Goal: Task Accomplishment & Management: Use online tool/utility

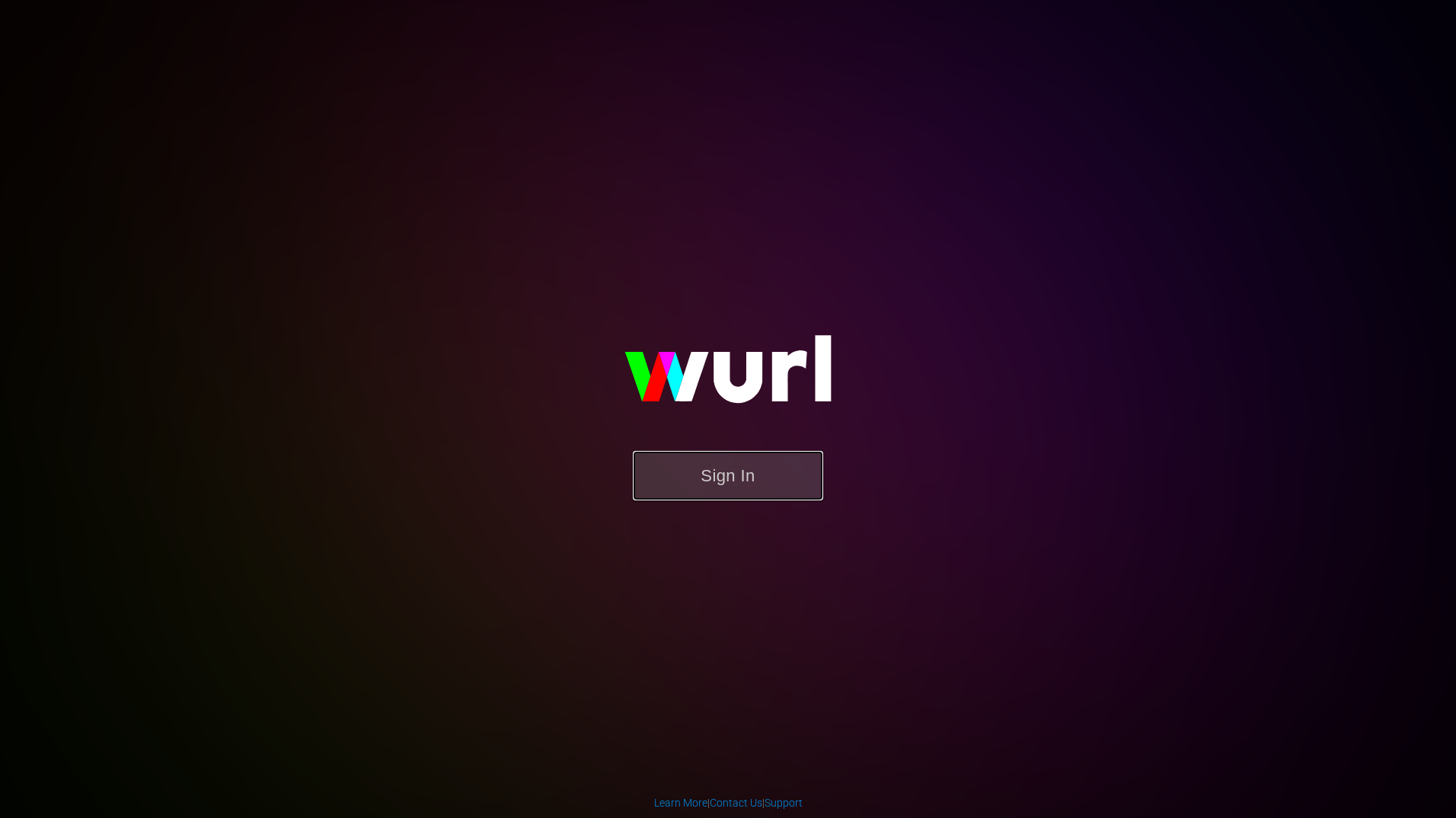
click at [746, 464] on button "Sign In" at bounding box center [728, 475] width 190 height 50
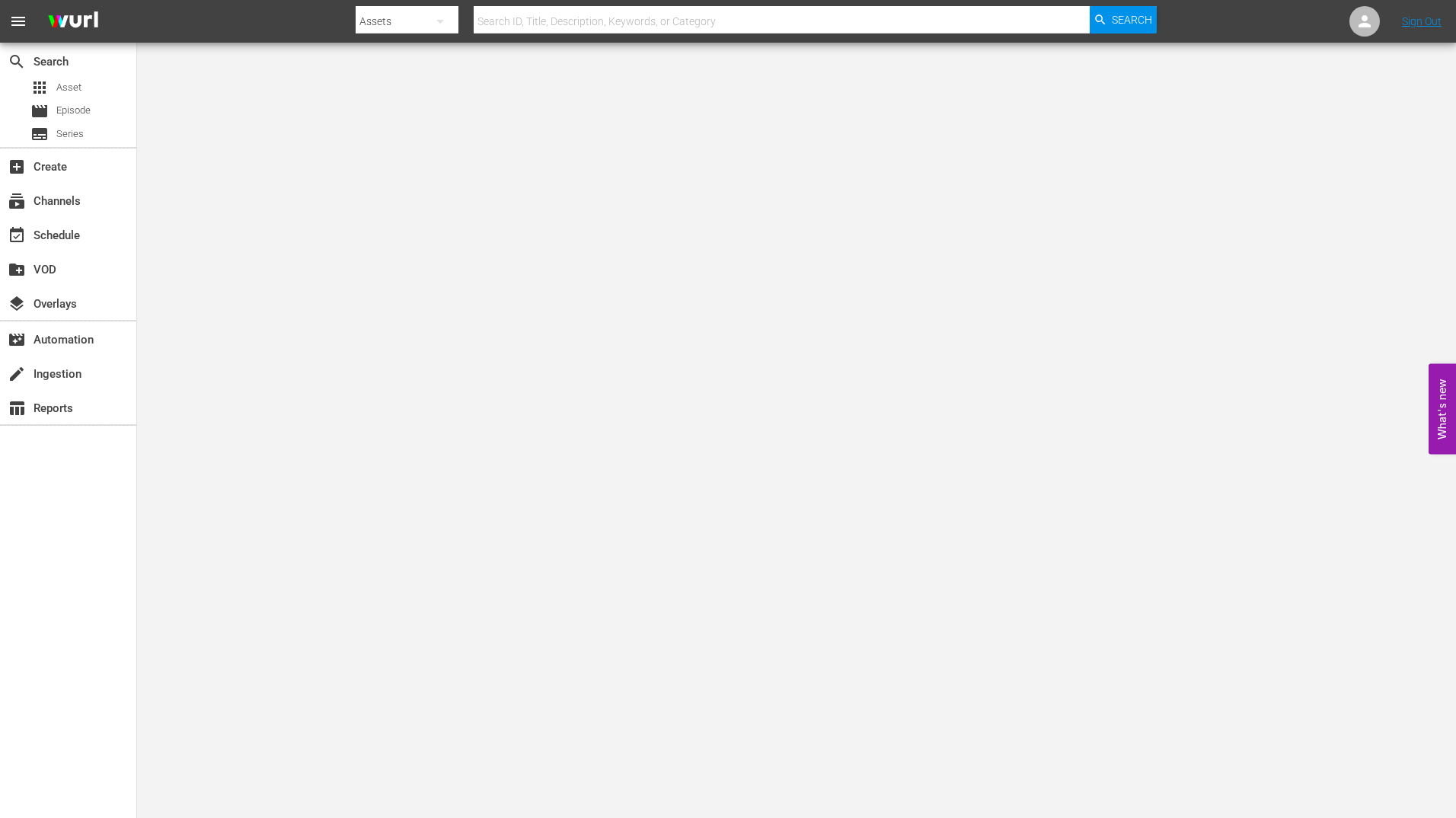
click at [1216, 482] on body "menu Search By Assets Search ID, Title, Description, Keywords, or Category Sear…" at bounding box center [728, 409] width 1456 height 818
click at [93, 115] on div "movie Episode" at bounding box center [68, 111] width 137 height 22
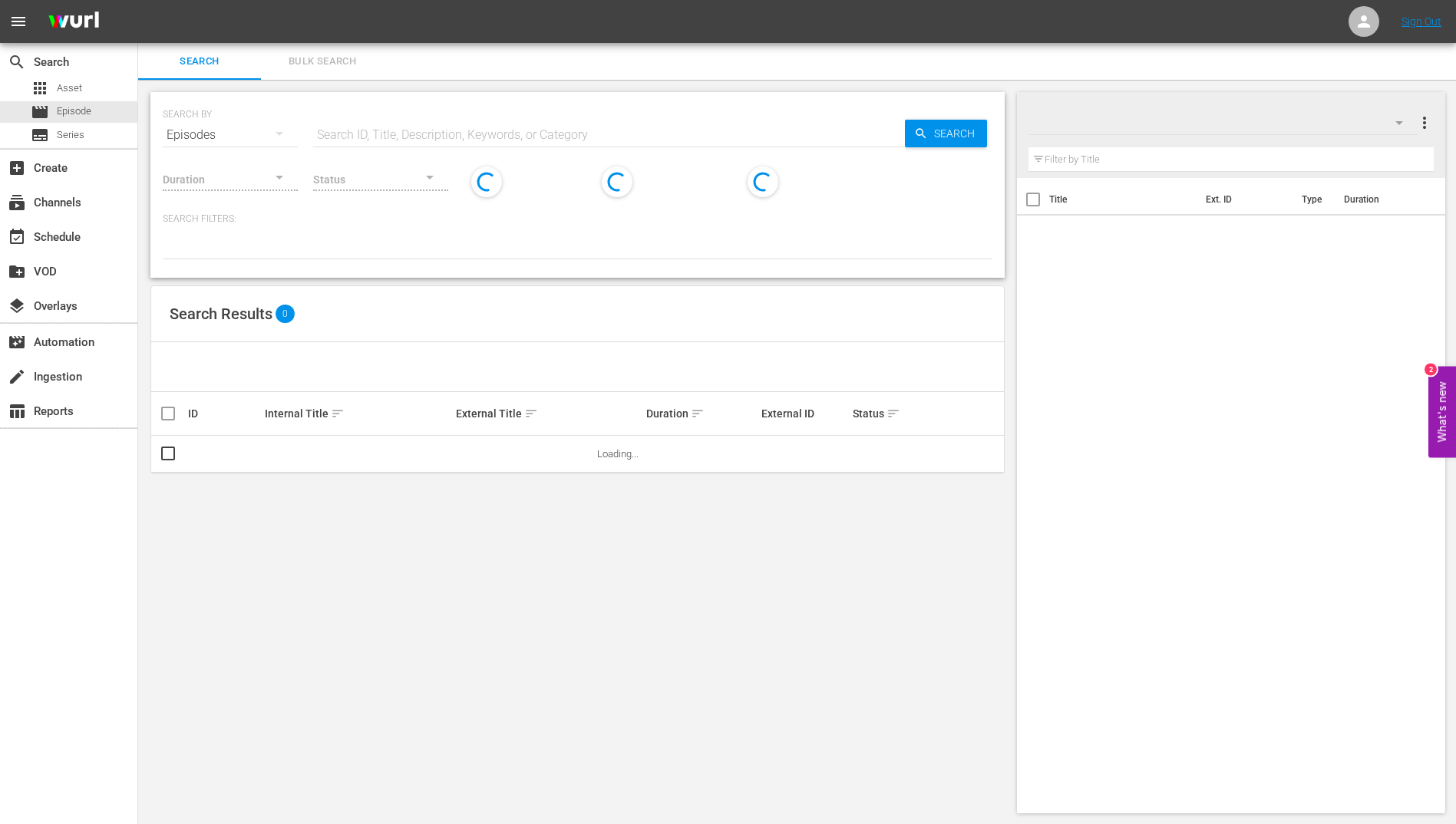
click at [395, 150] on div "Status" at bounding box center [381, 169] width 135 height 56
click at [365, 132] on input "text" at bounding box center [608, 135] width 592 height 37
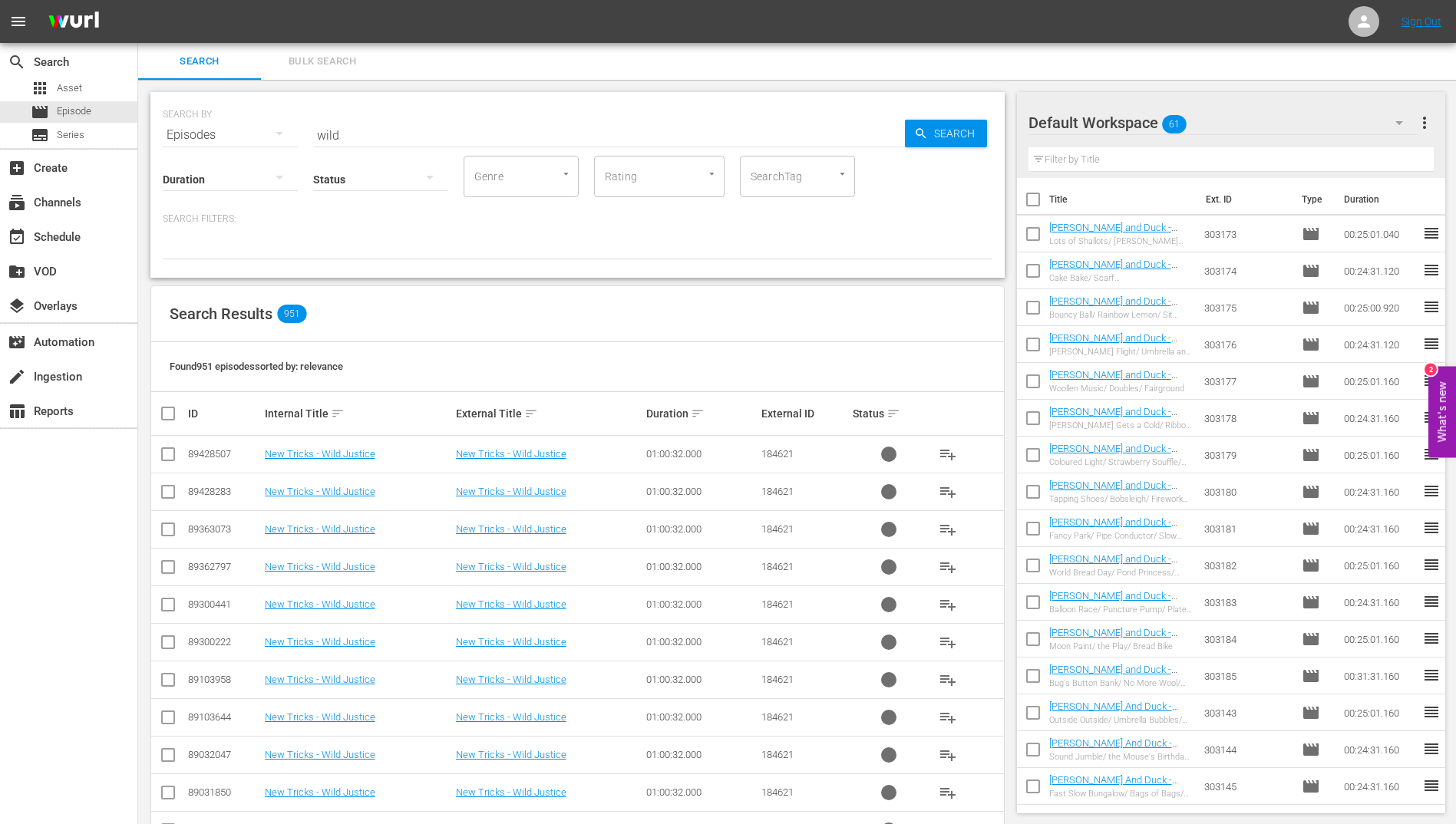
click at [1231, 83] on div "Default Workspace 61 Default more_vert Filter by Title Title Ext. ID Type Durat…" at bounding box center [1235, 666] width 439 height 1173
drag, startPoint x: 362, startPoint y: 136, endPoint x: 251, endPoint y: 126, distance: 111.4
click at [251, 126] on div "SEARCH BY Search By Episodes Search ID, Title, Description, Keywords, or Catego…" at bounding box center [577, 126] width 830 height 56
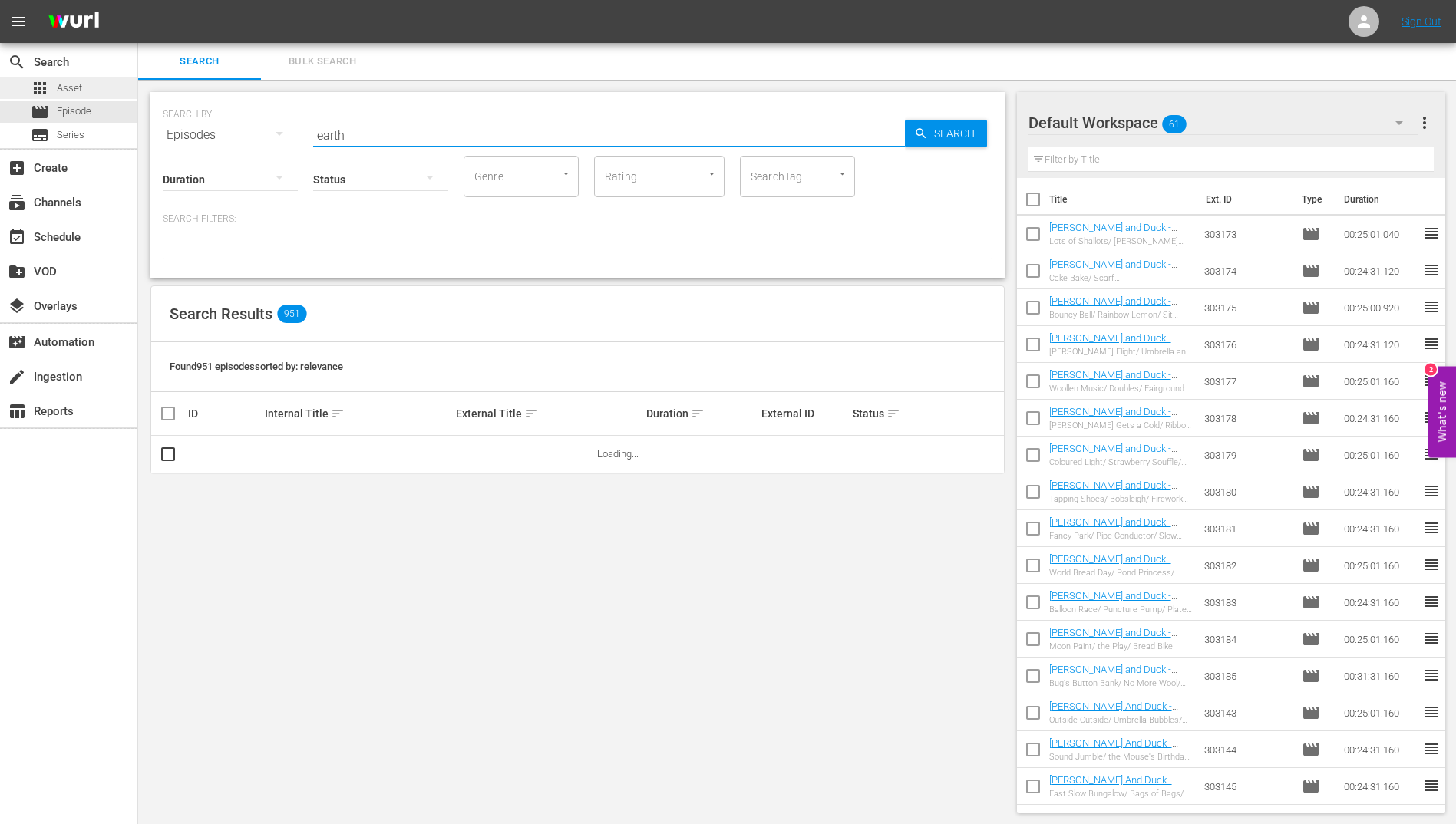
type input "earth"
click at [92, 86] on div "apps Asset" at bounding box center [68, 88] width 138 height 22
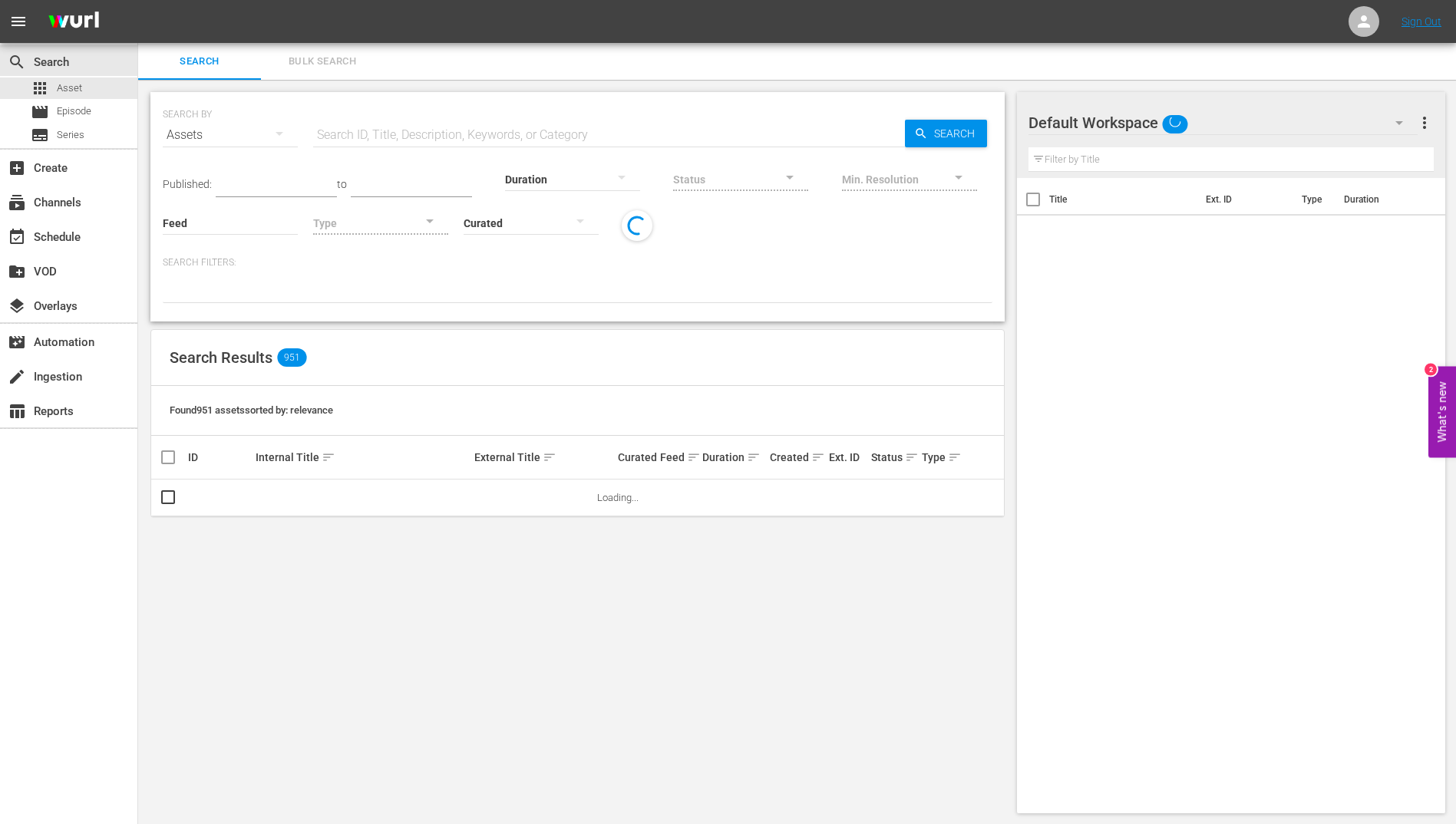
click at [394, 125] on input "text" at bounding box center [608, 135] width 592 height 37
type input "earth"
click at [417, 218] on button "button" at bounding box center [430, 221] width 37 height 37
click at [361, 246] on div "Ad" at bounding box center [381, 245] width 135 height 25
click at [939, 131] on span "Search" at bounding box center [957, 134] width 59 height 27
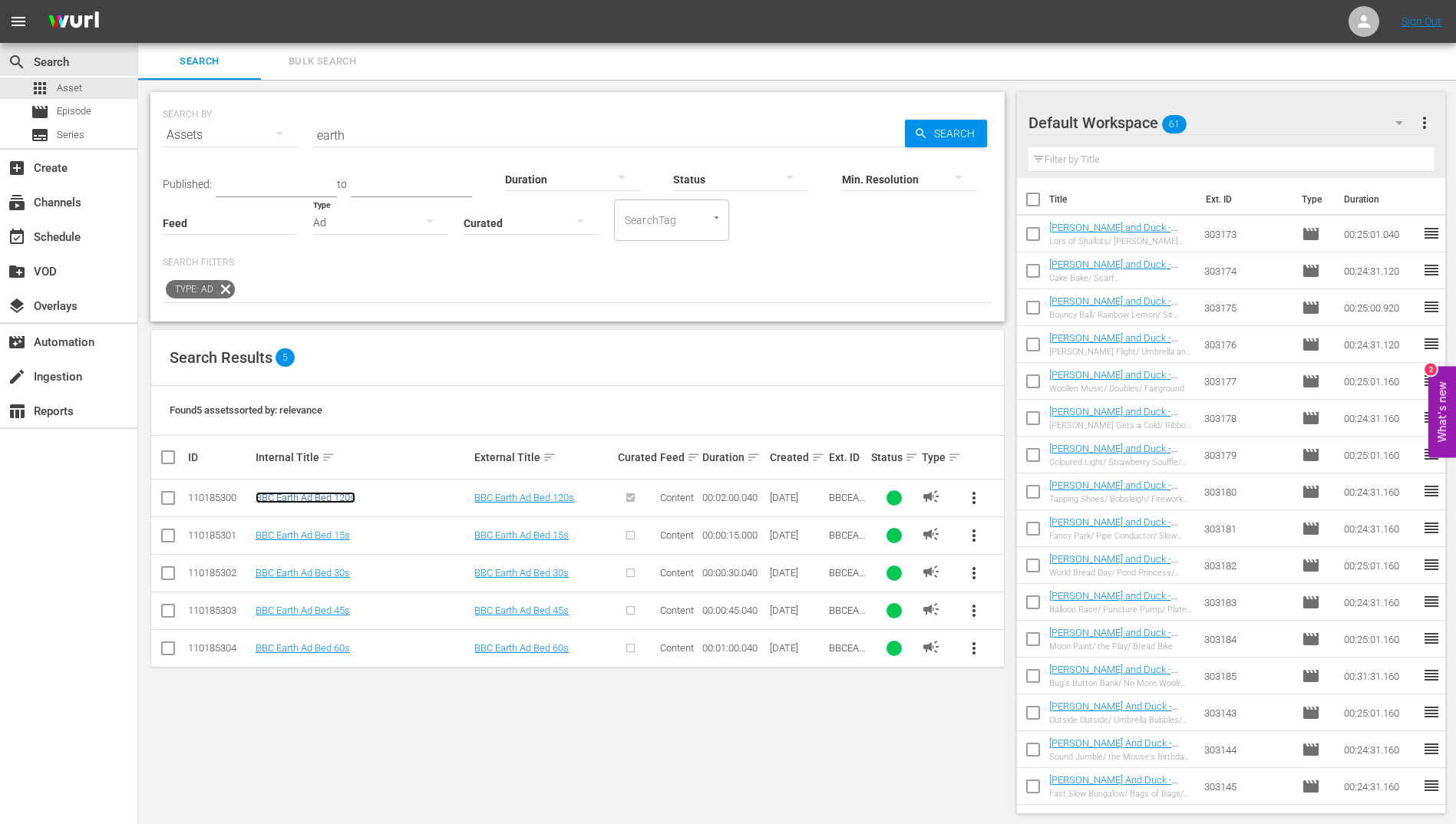
click at [326, 493] on link "BBC Earth Ad Bed 120s" at bounding box center [306, 497] width 100 height 11
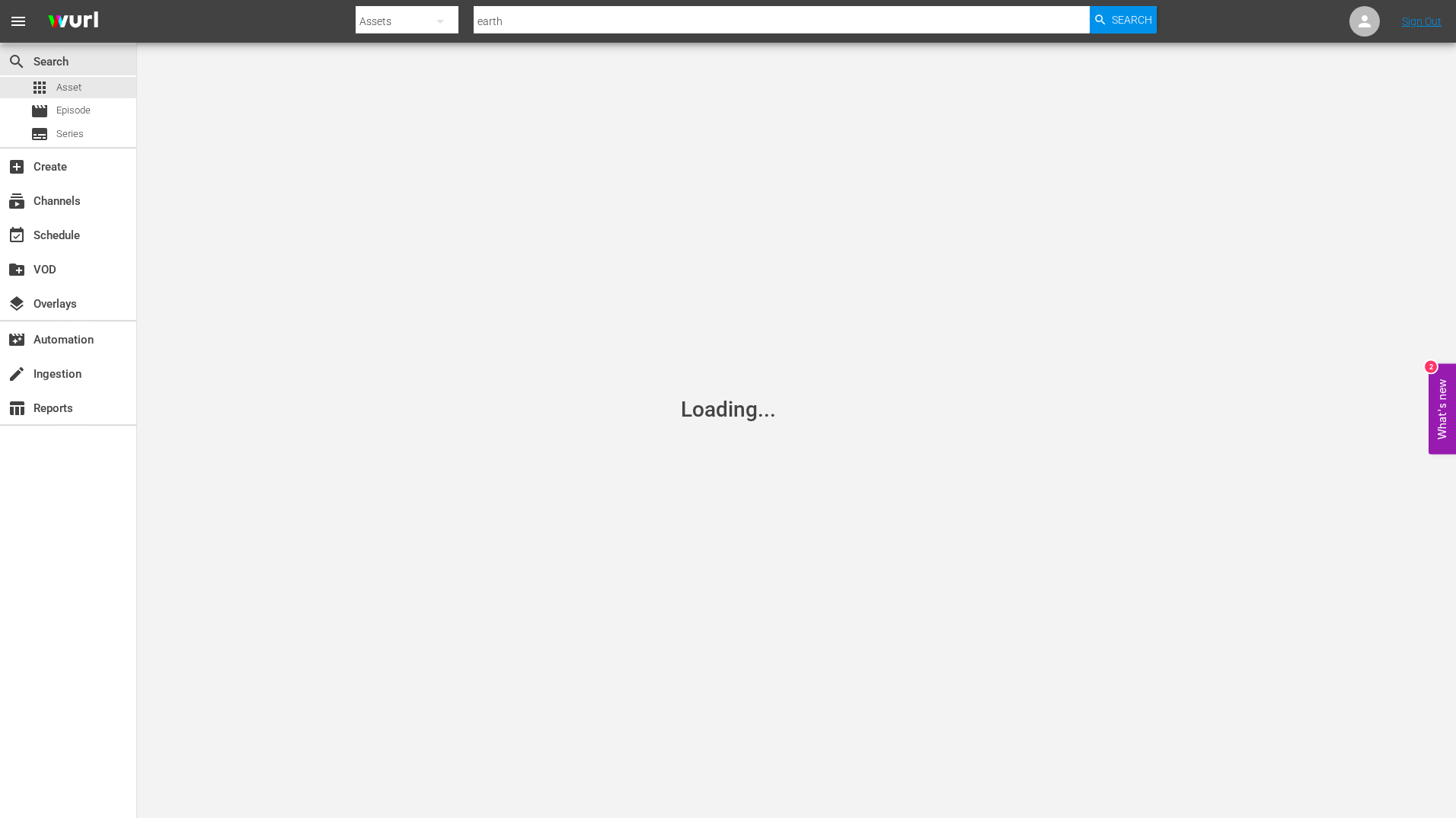
click at [1248, 292] on div "Loading..." at bounding box center [728, 409] width 1456 height 818
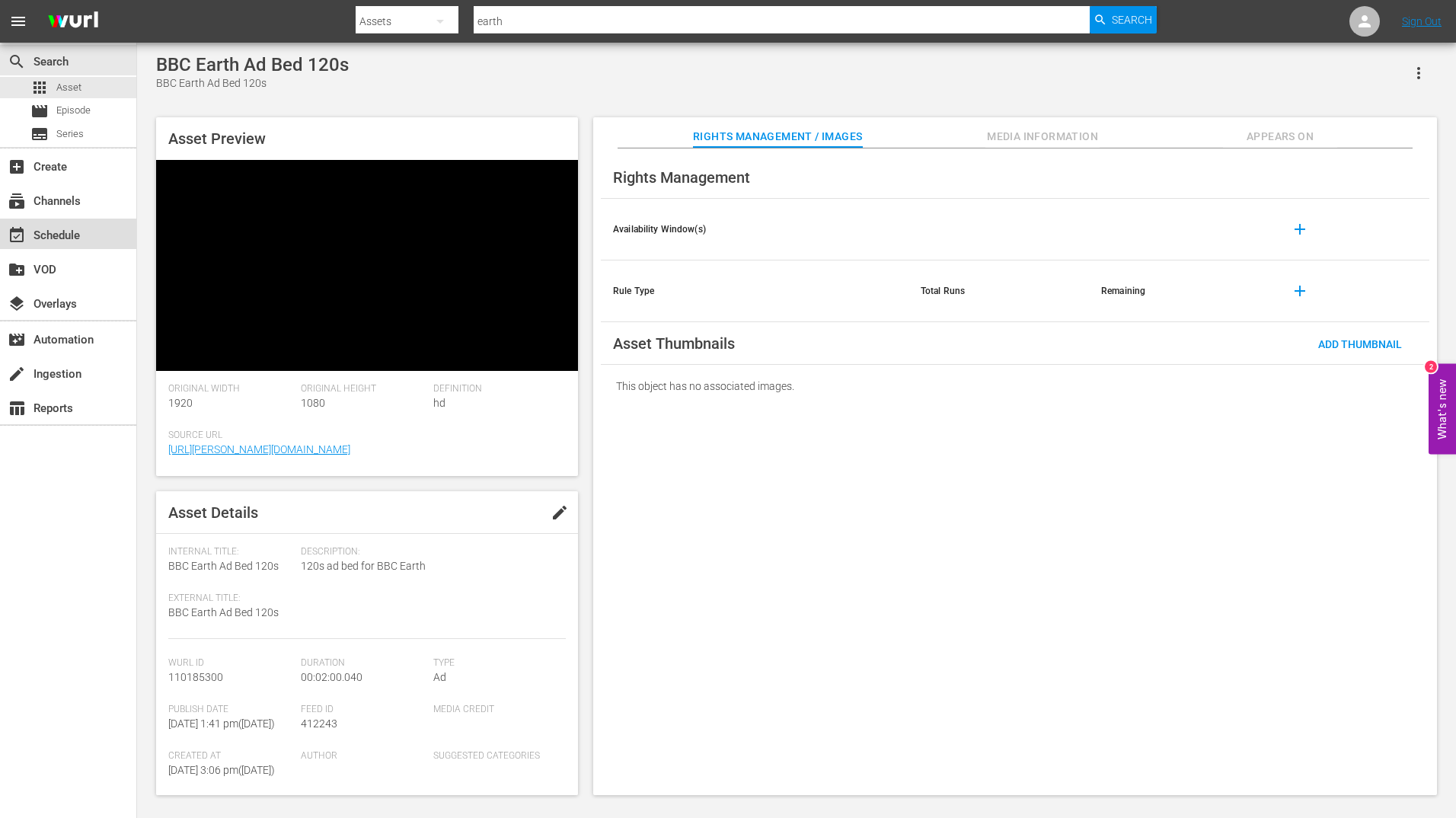
click at [80, 229] on div "event_available Schedule" at bounding box center [42, 232] width 85 height 14
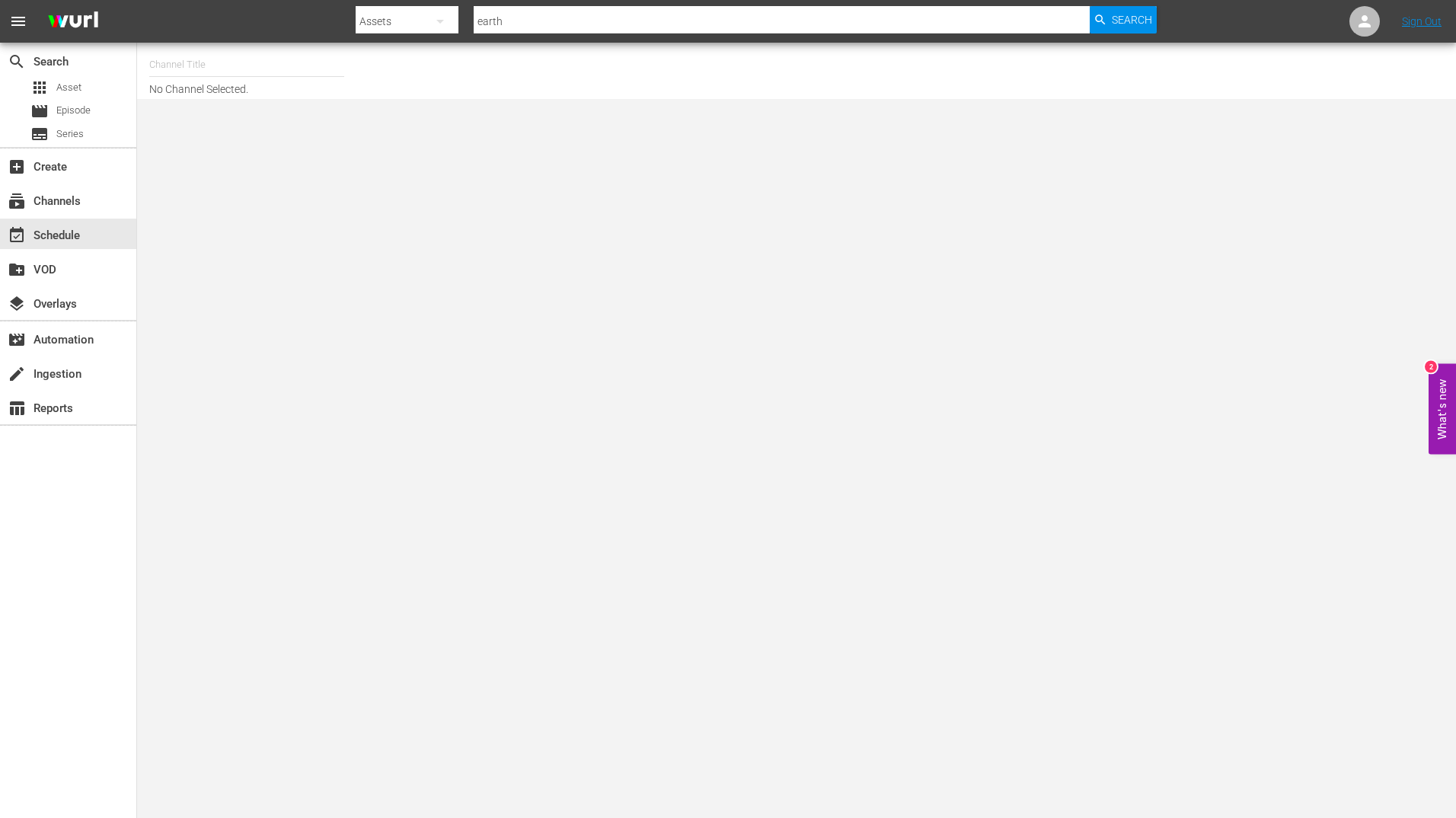
click at [292, 69] on input "text" at bounding box center [247, 65] width 195 height 37
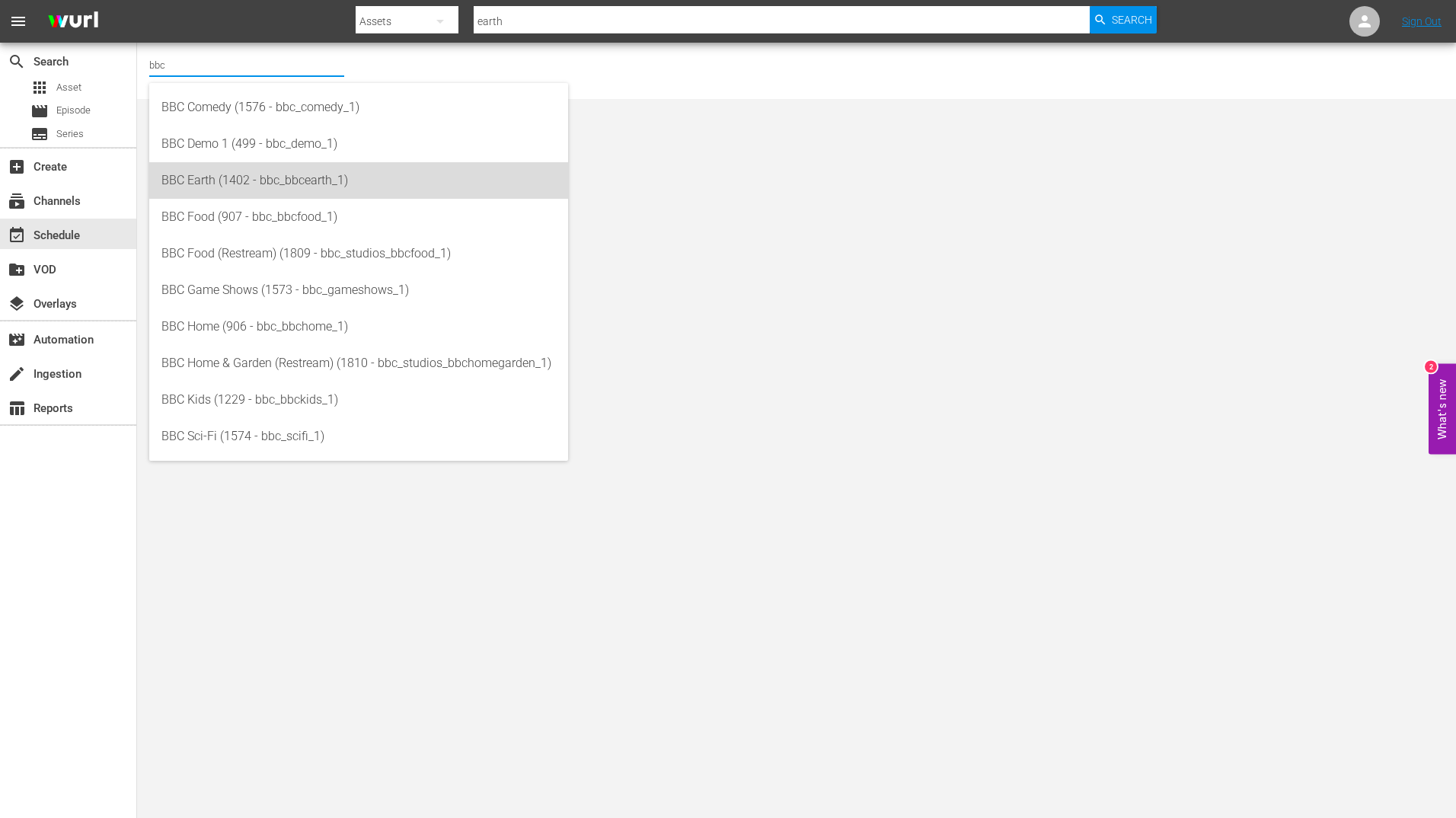
click at [285, 177] on div "BBC Earth (1402 - bbc_bbcearth_1)" at bounding box center [359, 181] width 395 height 37
type input "BBC Earth (1402 - bbc_bbcearth_1)"
